Goal: Information Seeking & Learning: Learn about a topic

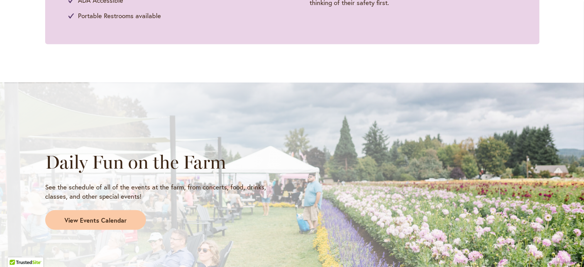
scroll to position [593, 0]
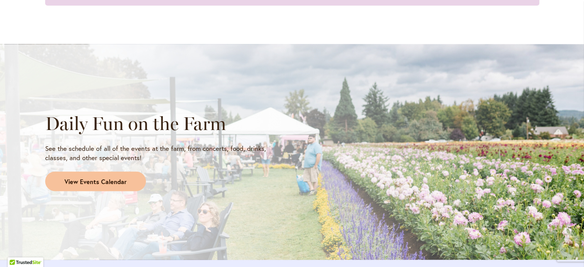
click at [85, 177] on span "View Events Calendar" at bounding box center [95, 181] width 62 height 9
click at [85, 182] on span "View Events Calendar" at bounding box center [95, 181] width 62 height 9
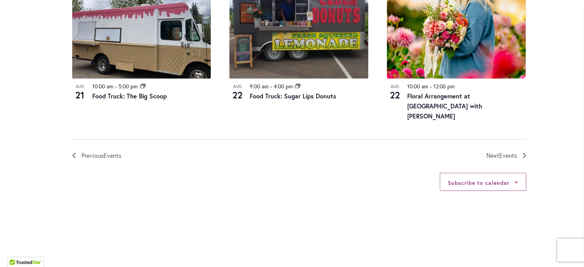
scroll to position [926, 0]
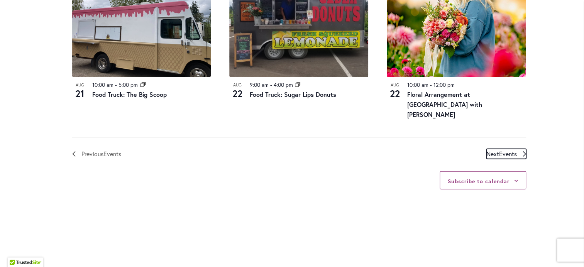
click at [503, 153] on span "Events" at bounding box center [508, 154] width 18 height 8
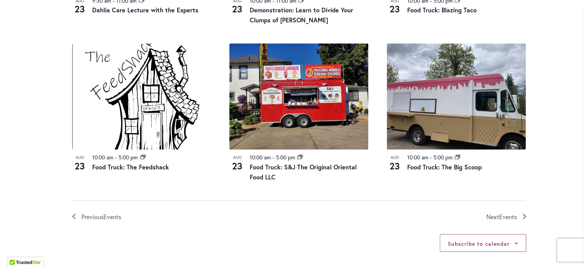
scroll to position [959, 0]
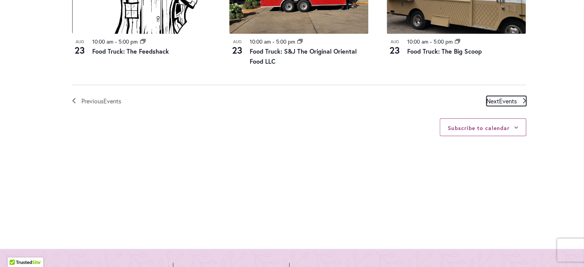
click at [499, 102] on span "Events" at bounding box center [508, 101] width 18 height 8
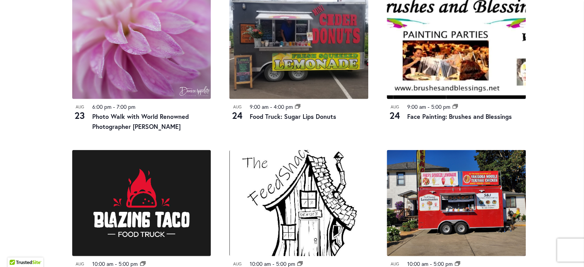
scroll to position [882, 0]
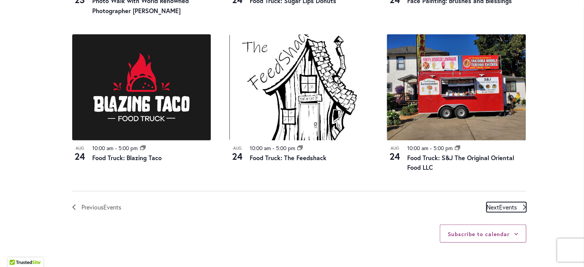
click at [493, 202] on span "Next Events" at bounding box center [501, 207] width 30 height 10
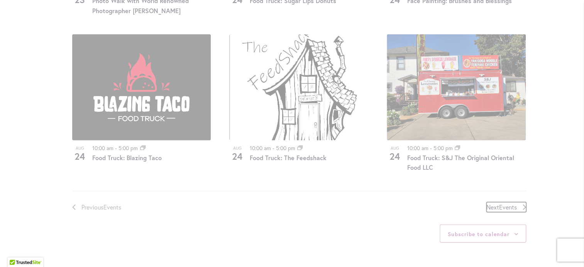
scroll to position [380, 0]
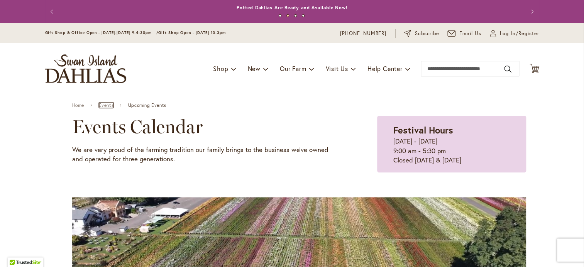
click at [106, 104] on link "Events" at bounding box center [106, 105] width 15 height 5
click at [78, 106] on link "Home" at bounding box center [78, 105] width 12 height 5
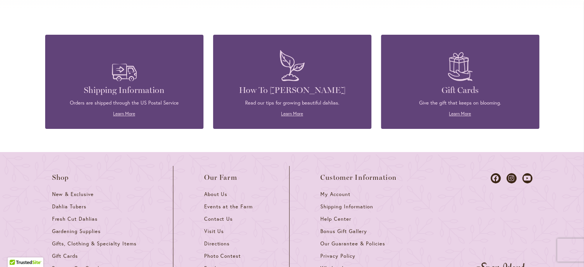
scroll to position [3396, 0]
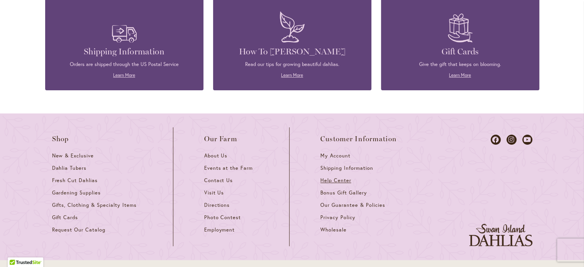
click at [327, 177] on span "Help Center" at bounding box center [335, 180] width 31 height 7
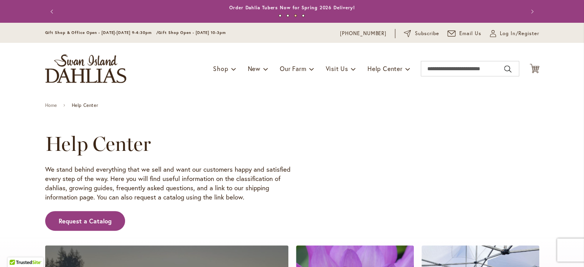
click at [100, 64] on img "store logo" at bounding box center [85, 68] width 81 height 29
